Goal: Check status: Check status

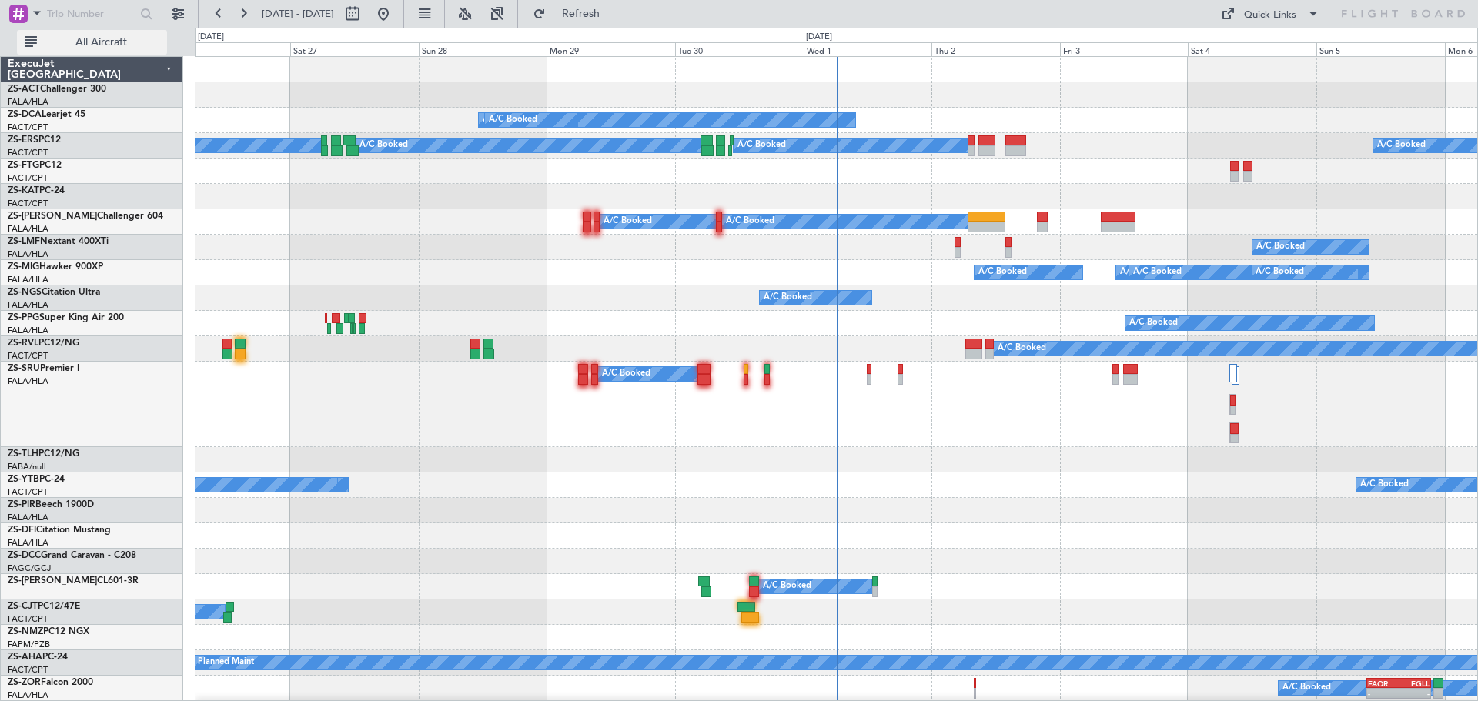
click at [117, 51] on button "All Aircraft" at bounding box center [92, 42] width 150 height 25
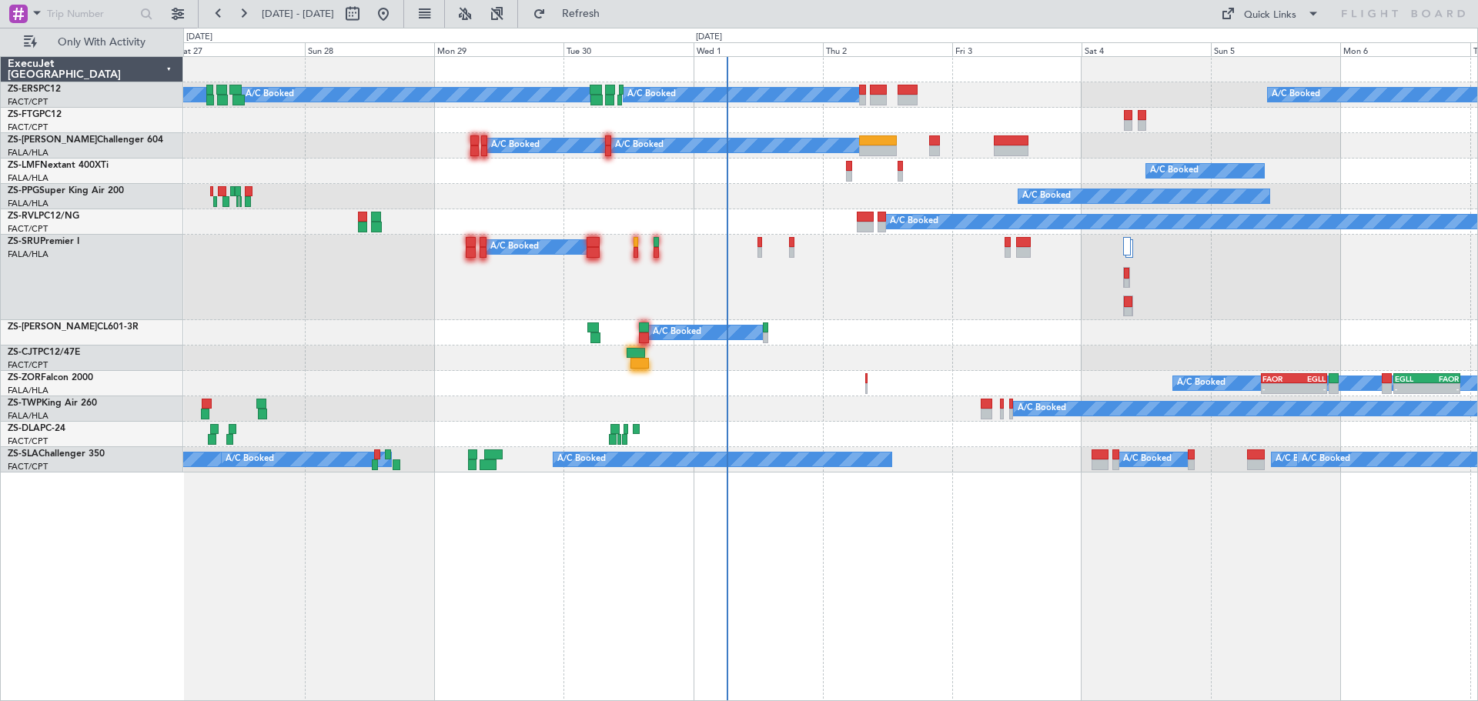
click at [810, 551] on div "A/C Booked A/C Booked A/C Booked A/C Booked A/C Booked A/C Booked A/C Booked A/…" at bounding box center [830, 378] width 1295 height 645
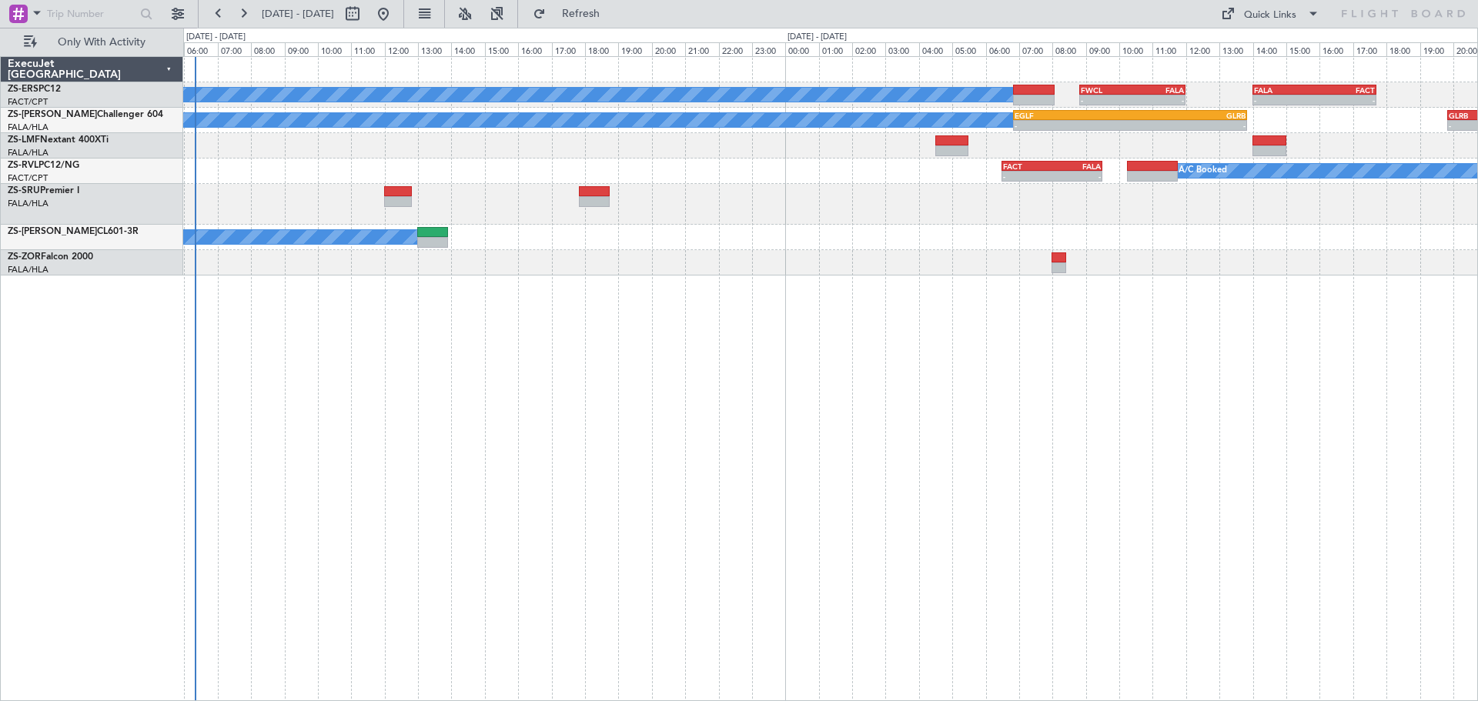
click at [718, 424] on div "A/C Booked A/C Booked - - FWCL 08:50 Z FALA 12:00 Z - - FALA 14:00 Z FACT 17:43…" at bounding box center [830, 378] width 1295 height 645
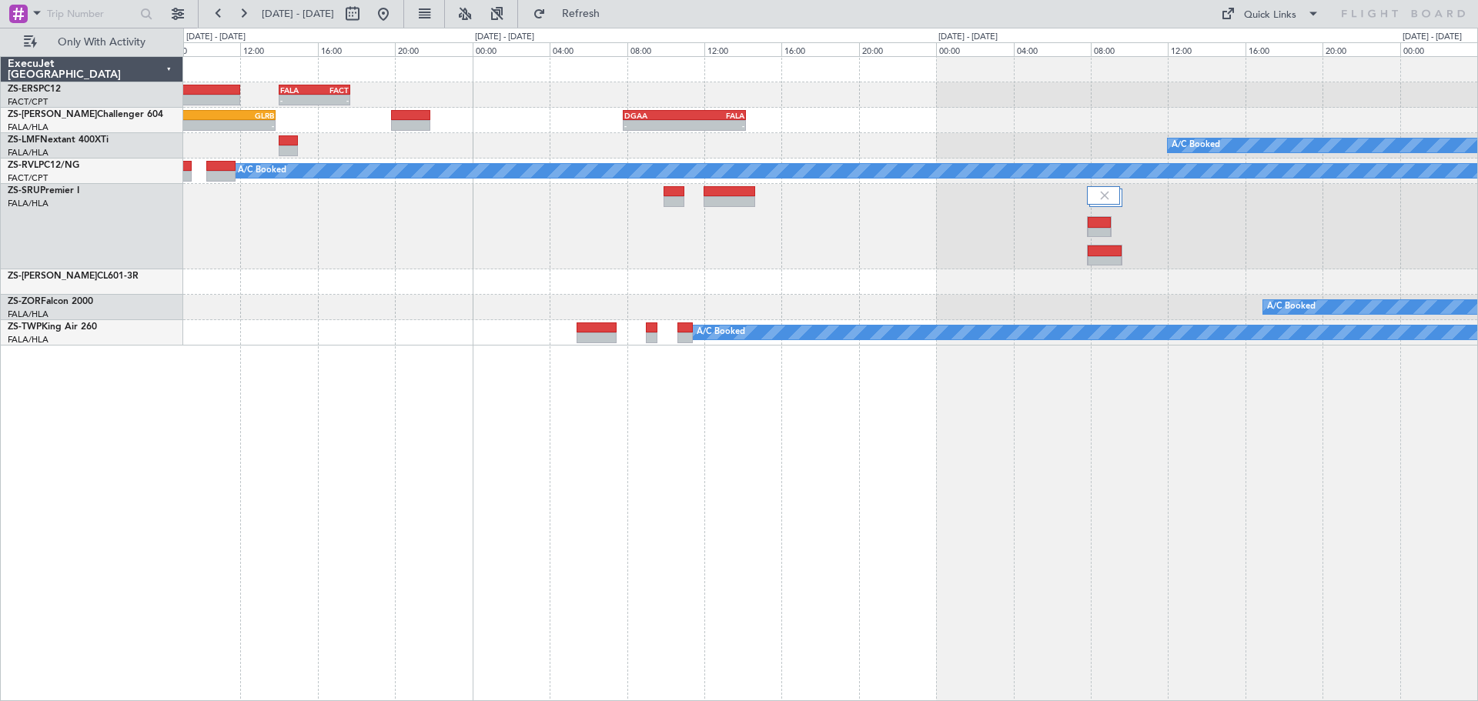
click at [961, 502] on div "- - FALA 14:00 Z FACT 17:43 Z A/C Booked A/C Booked A/C Booked - - EGLF 06:50 Z…" at bounding box center [830, 378] width 1295 height 645
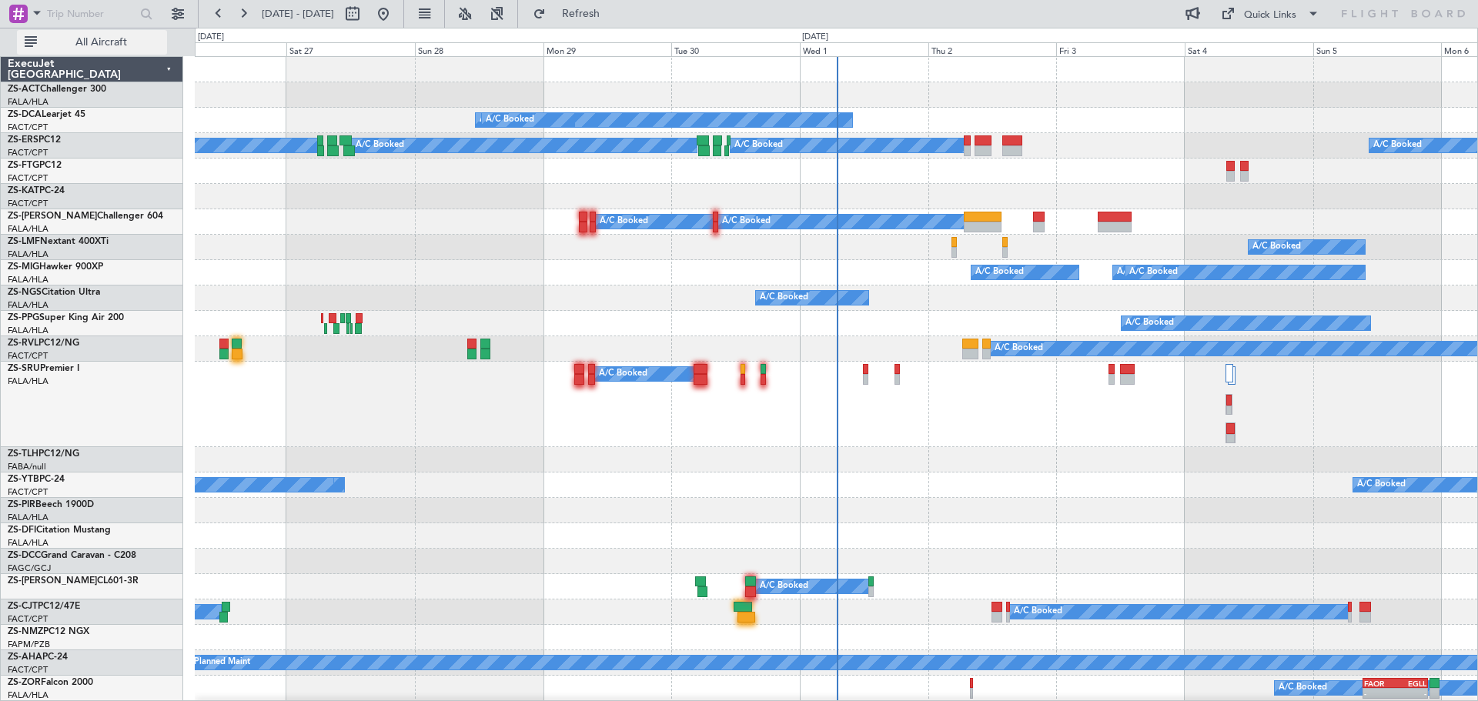
click at [102, 48] on span "All Aircraft" at bounding box center [101, 42] width 122 height 11
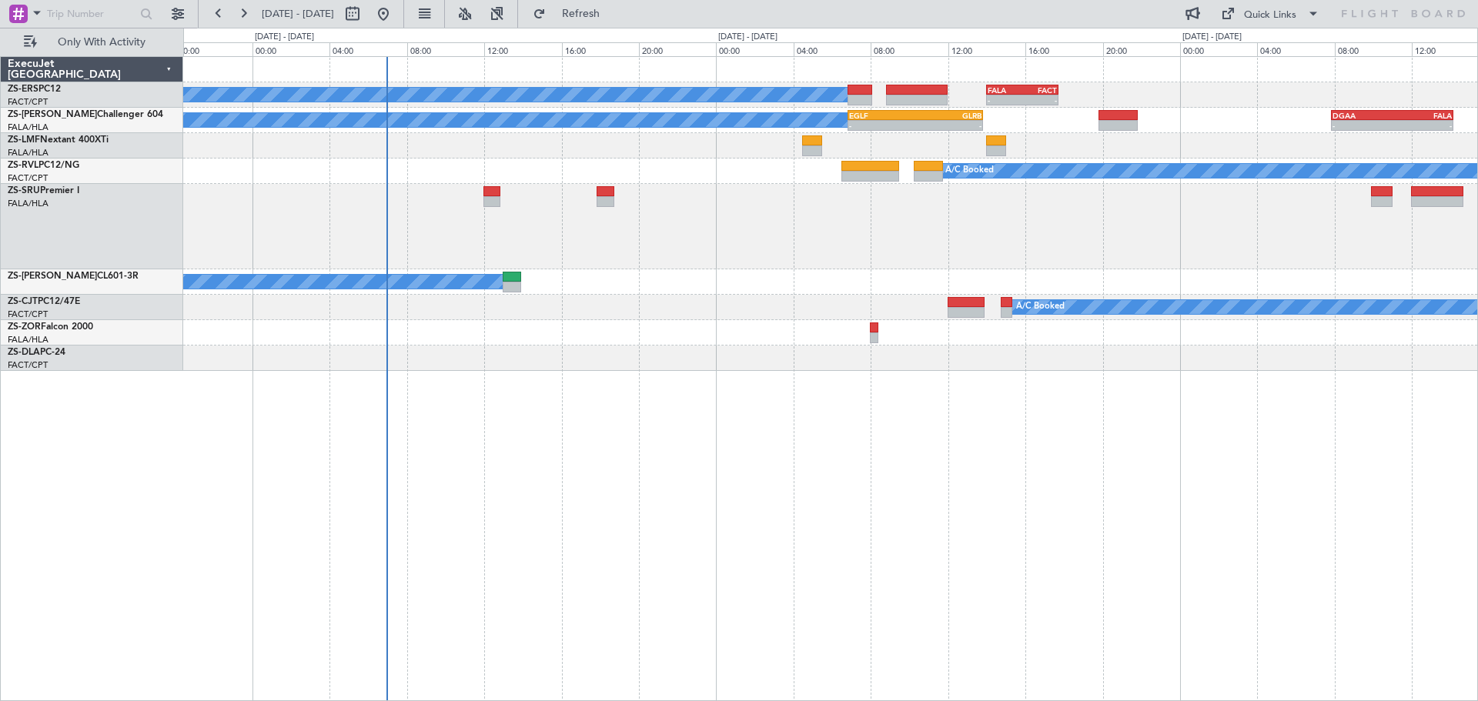
click at [763, 617] on div "A/C Booked A/C Booked - - FALA 14:00 Z FACT 17:43 Z A/C Booked A/C Booked A/C B…" at bounding box center [830, 378] width 1295 height 645
